Goal: Navigation & Orientation: Find specific page/section

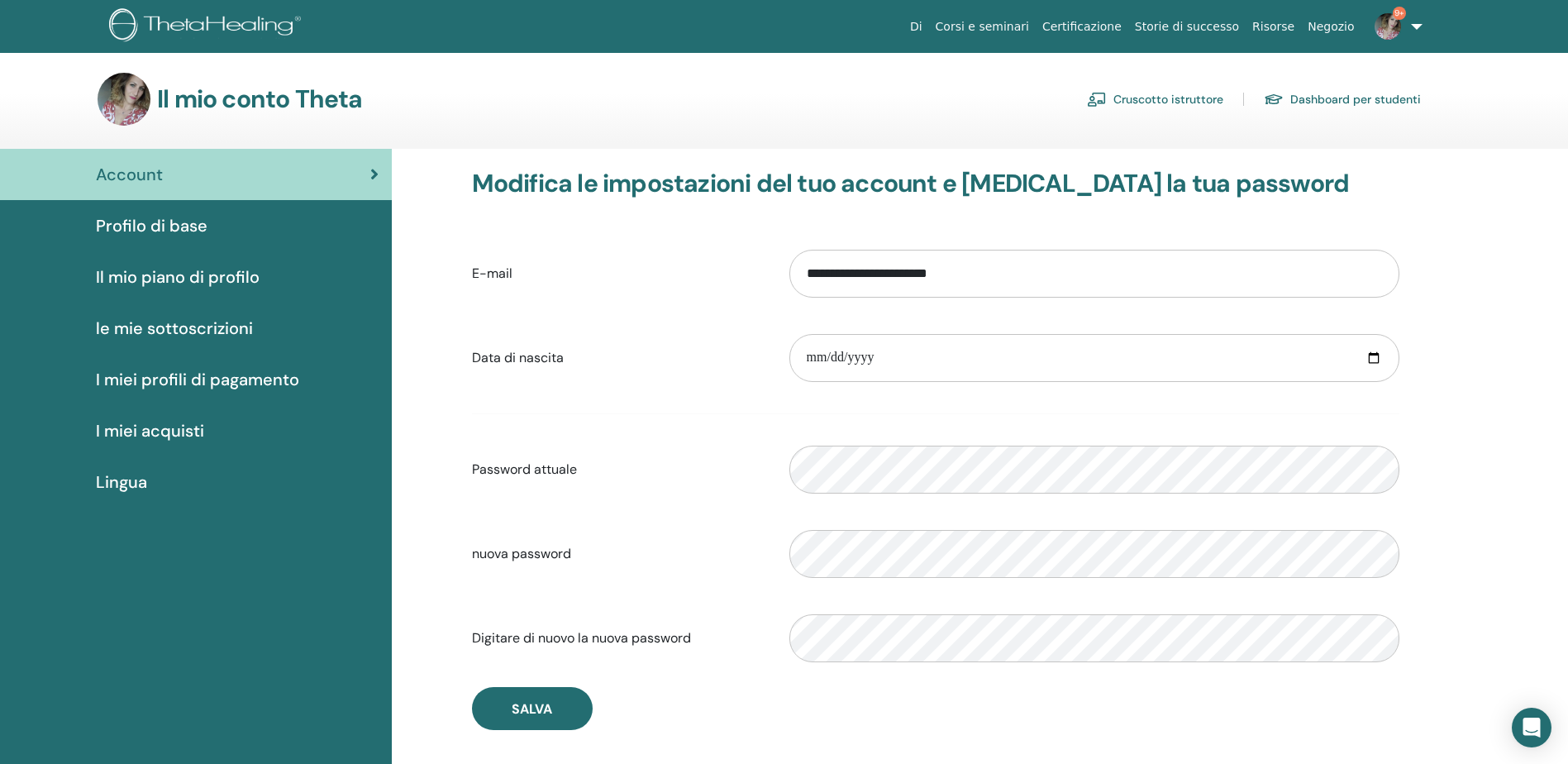
click at [1185, 96] on link "Cruscotto istruttore" at bounding box center [1155, 99] width 137 height 26
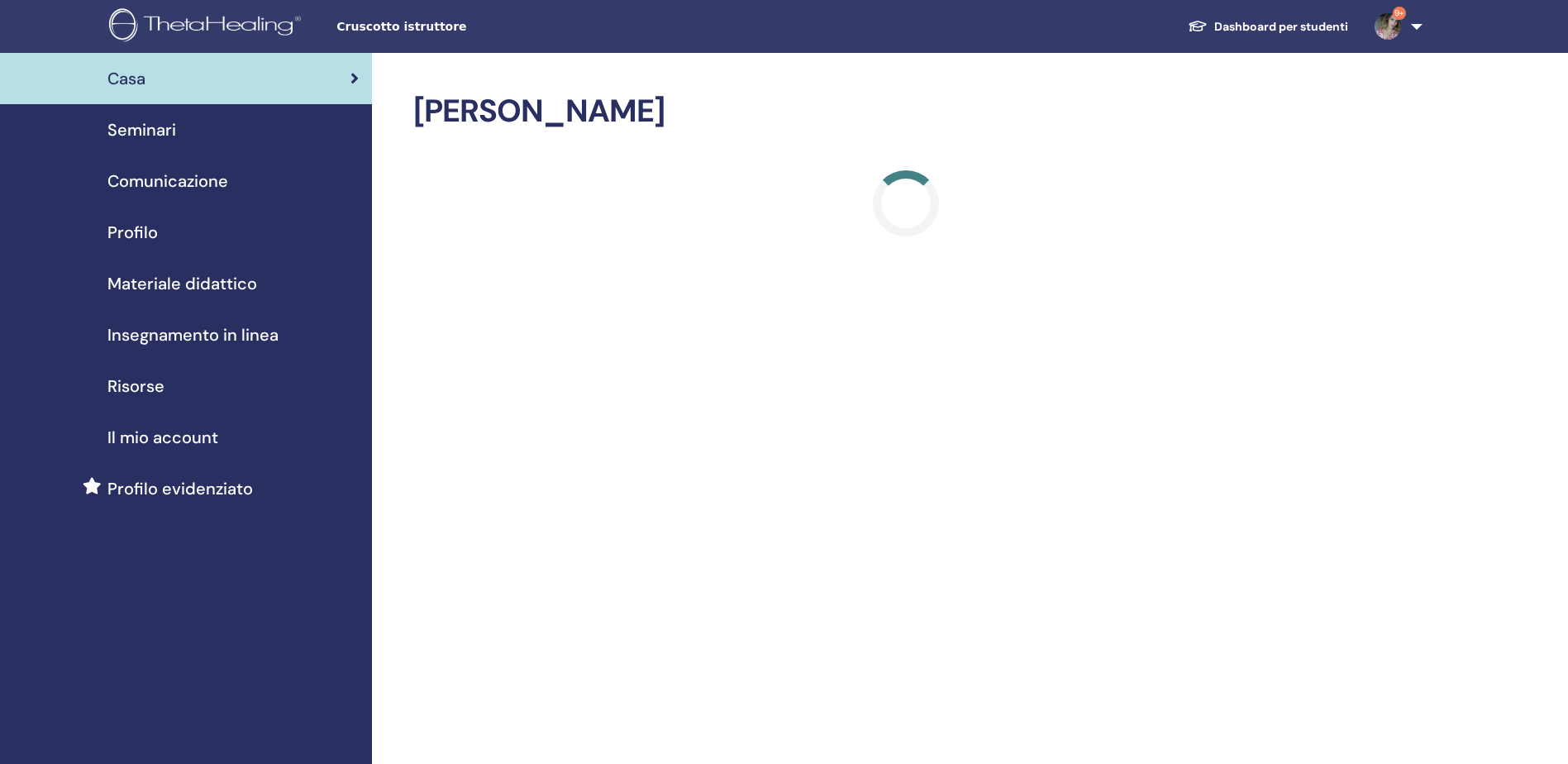
click at [1282, 30] on link "Dashboard per studenti" at bounding box center [1268, 26] width 187 height 30
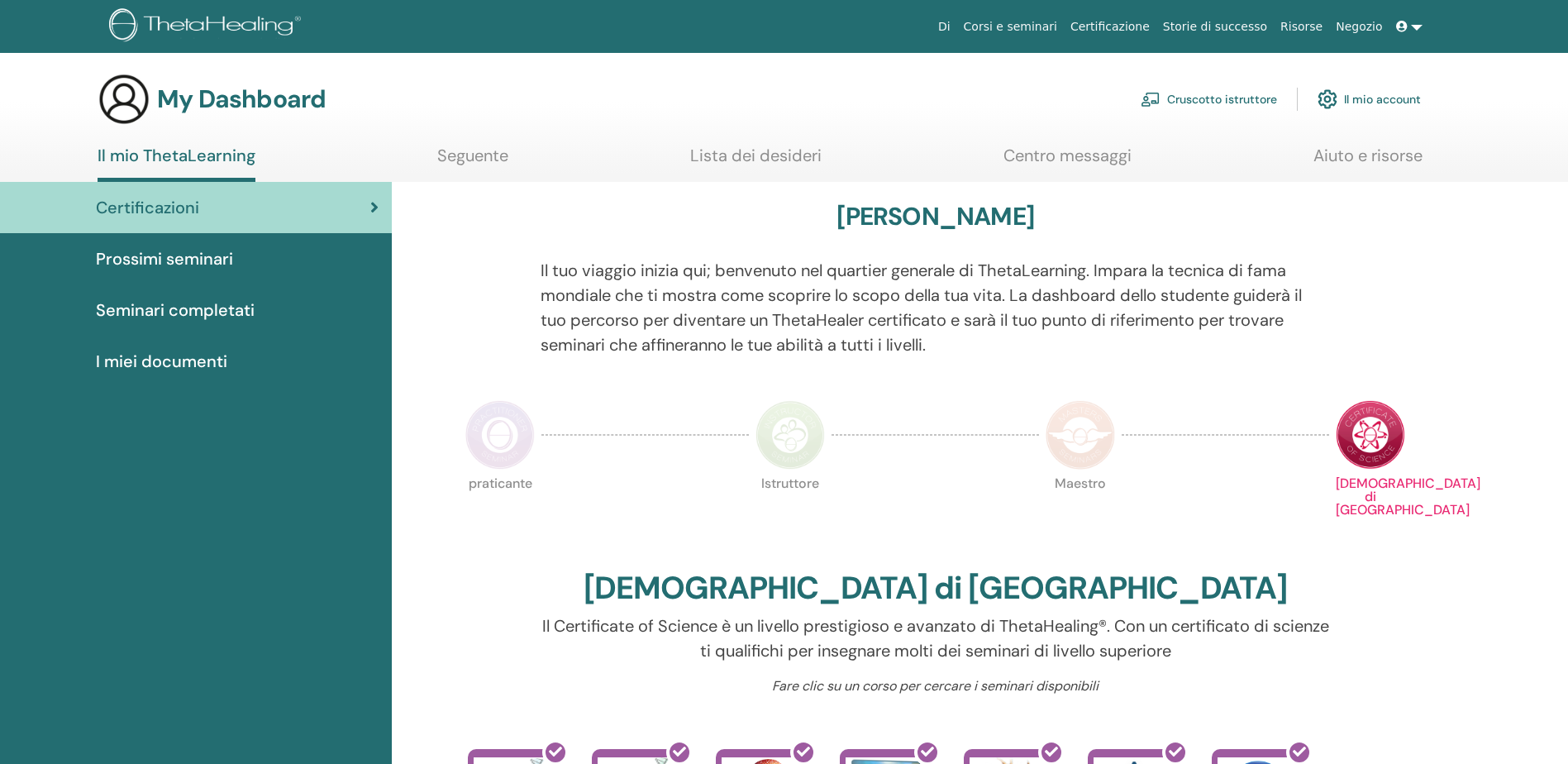
click at [1228, 105] on link "Cruscotto istruttore" at bounding box center [1208, 99] width 137 height 37
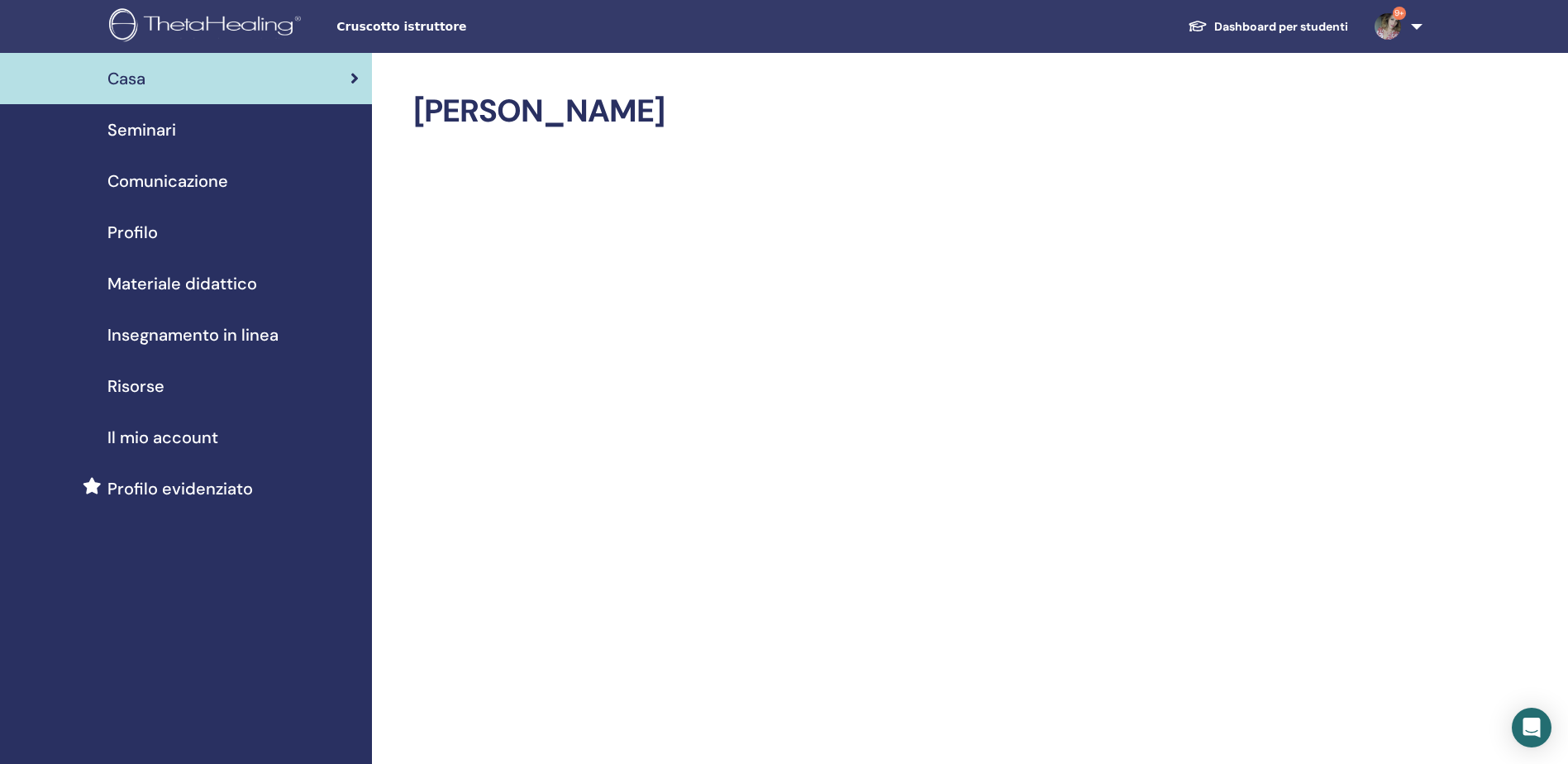
click at [169, 136] on span "Seminari" at bounding box center [141, 130] width 69 height 24
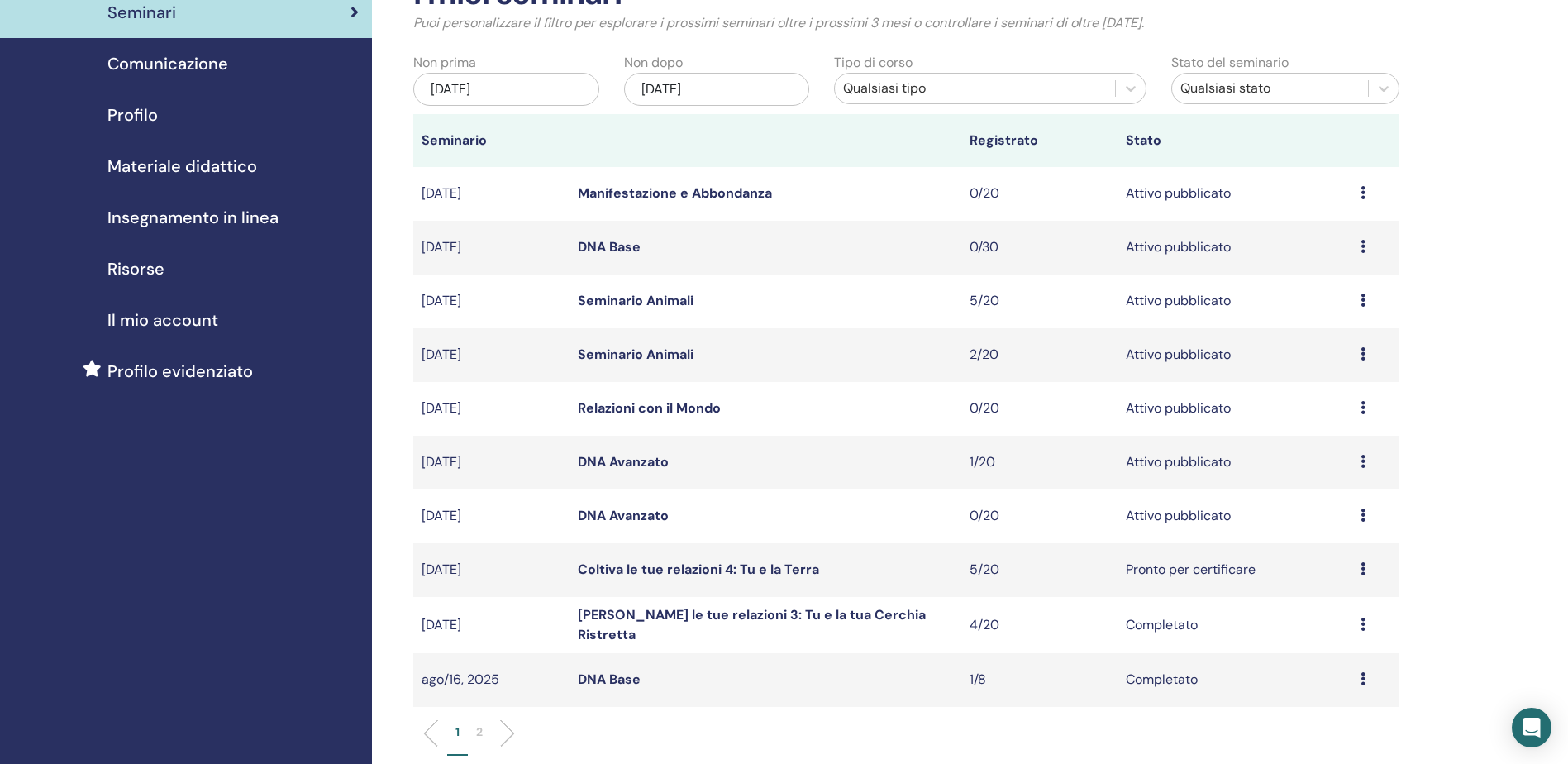
scroll to position [166, 0]
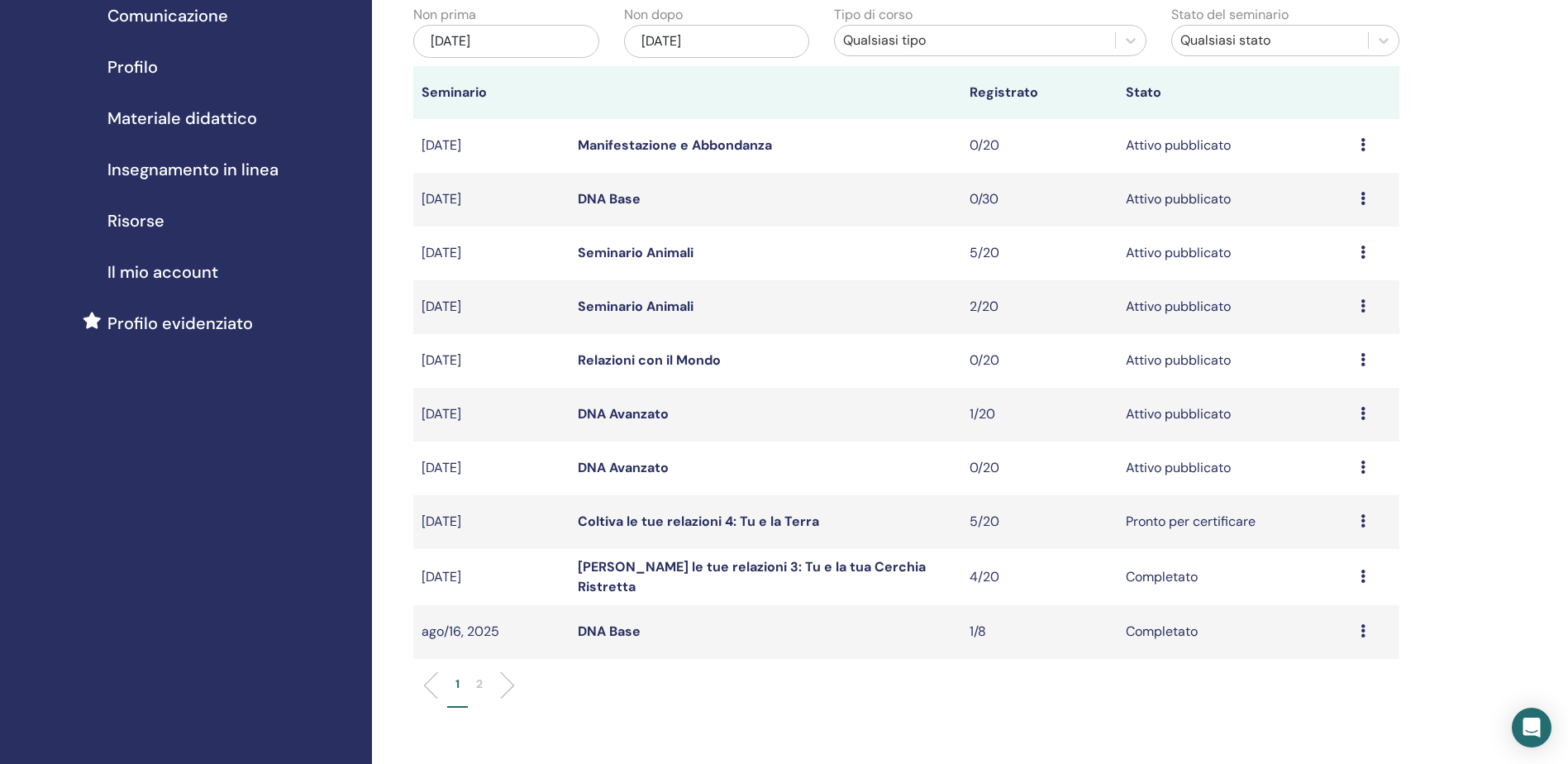
click at [631, 472] on link "DNA Avanzato" at bounding box center [623, 468] width 91 height 17
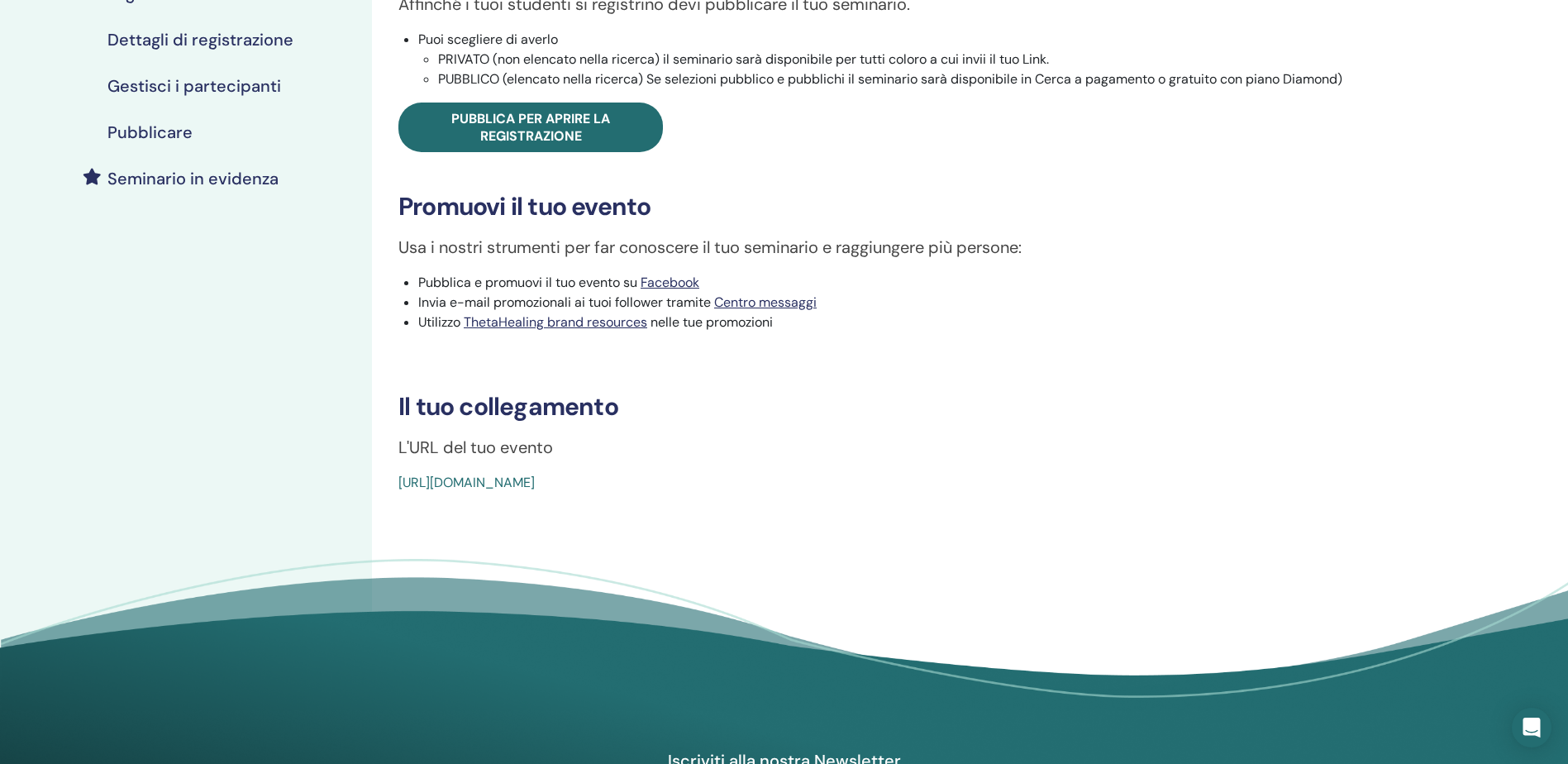
scroll to position [331, 0]
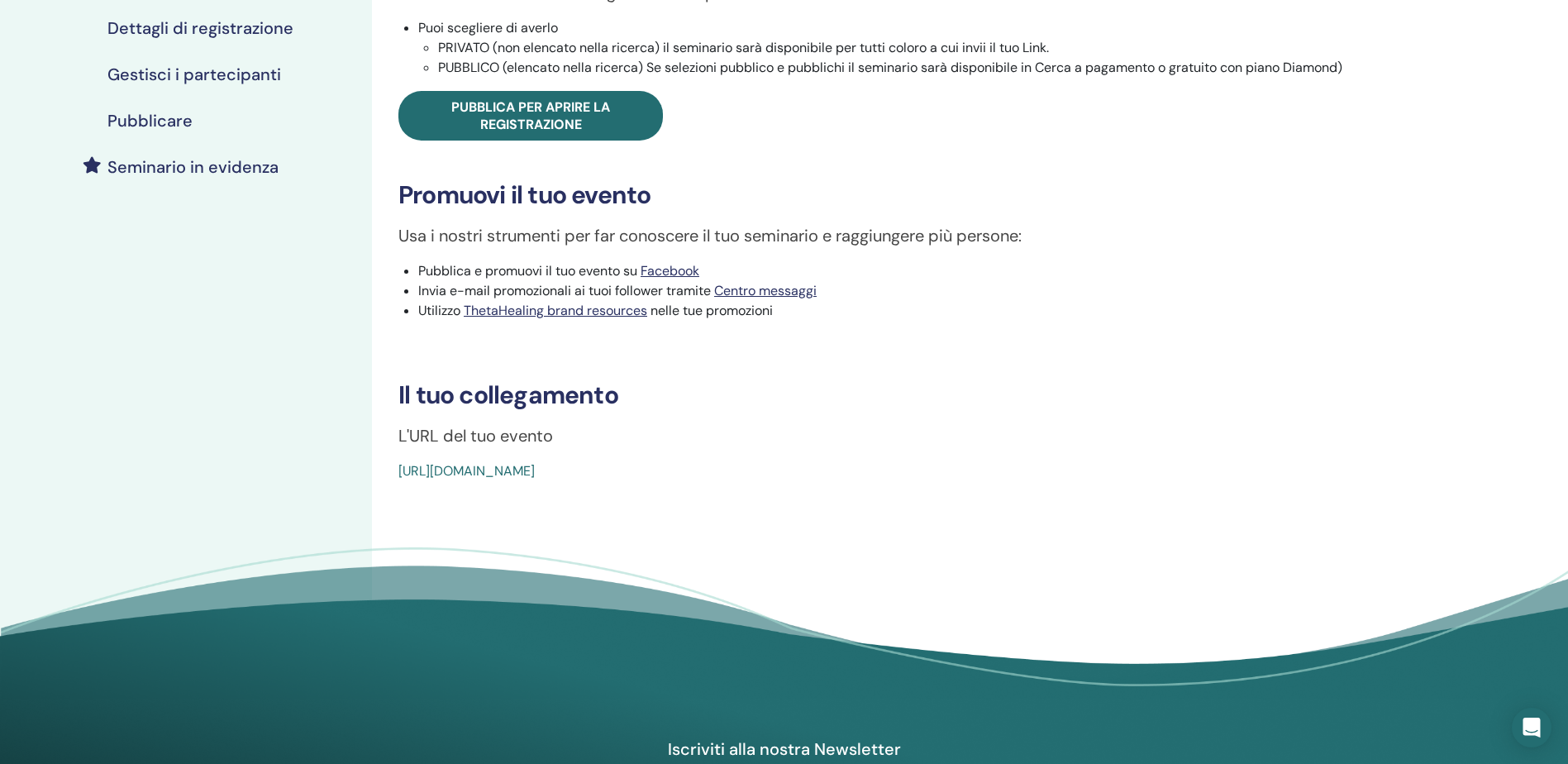
drag, startPoint x: 780, startPoint y: 470, endPoint x: 390, endPoint y: 483, distance: 390.2
click at [390, 483] on div "Advanced DNA Tipo di evento Di persona Stato dell'evento Attivo pubblicato Iscr…" at bounding box center [894, 218] width 1046 height 991
copy link "https://www.thetahealing.com/seminar-374958-details.html"
